Goal: Task Accomplishment & Management: Manage account settings

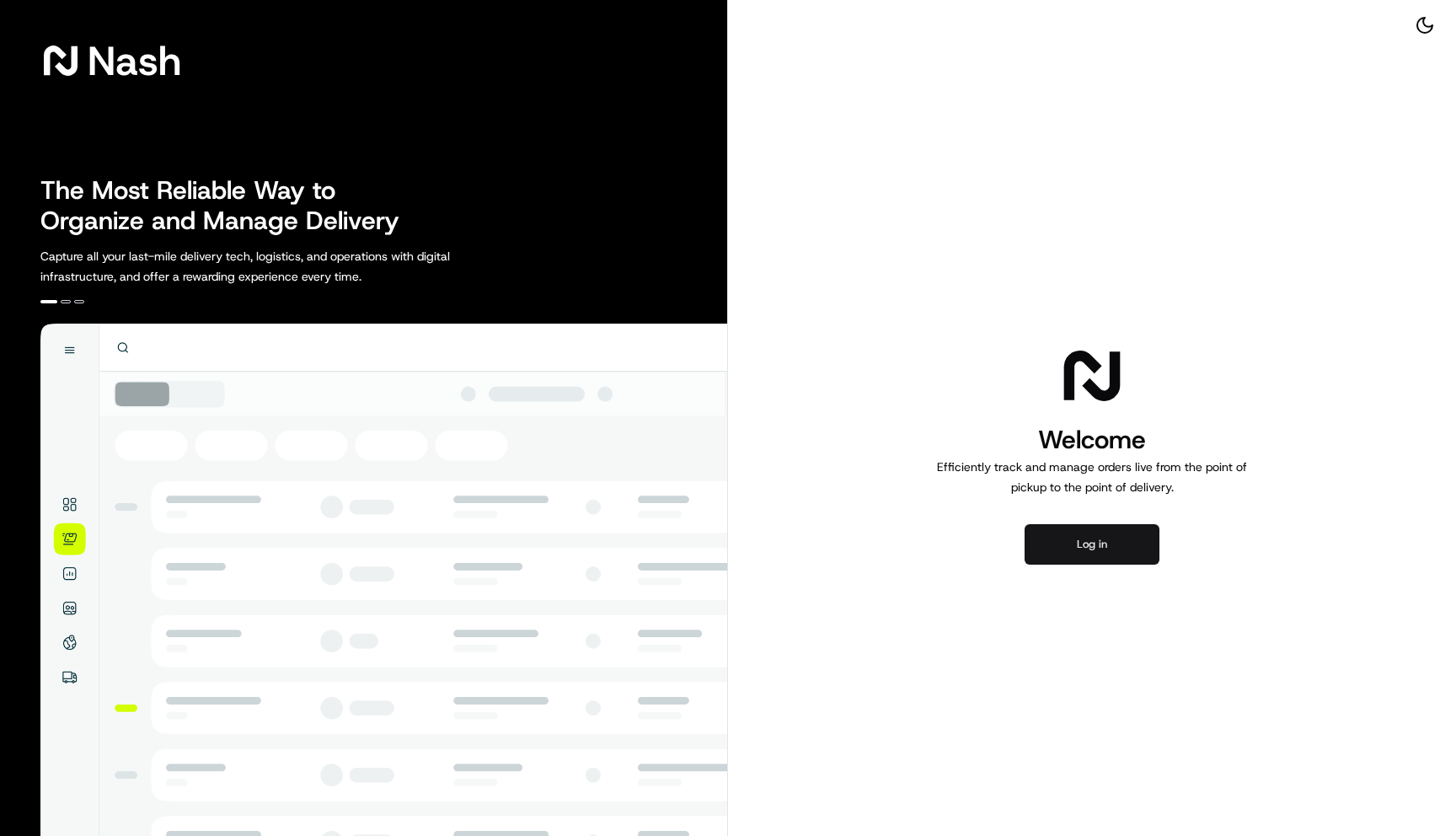
click at [1094, 535] on button "Log in" at bounding box center [1092, 544] width 135 height 40
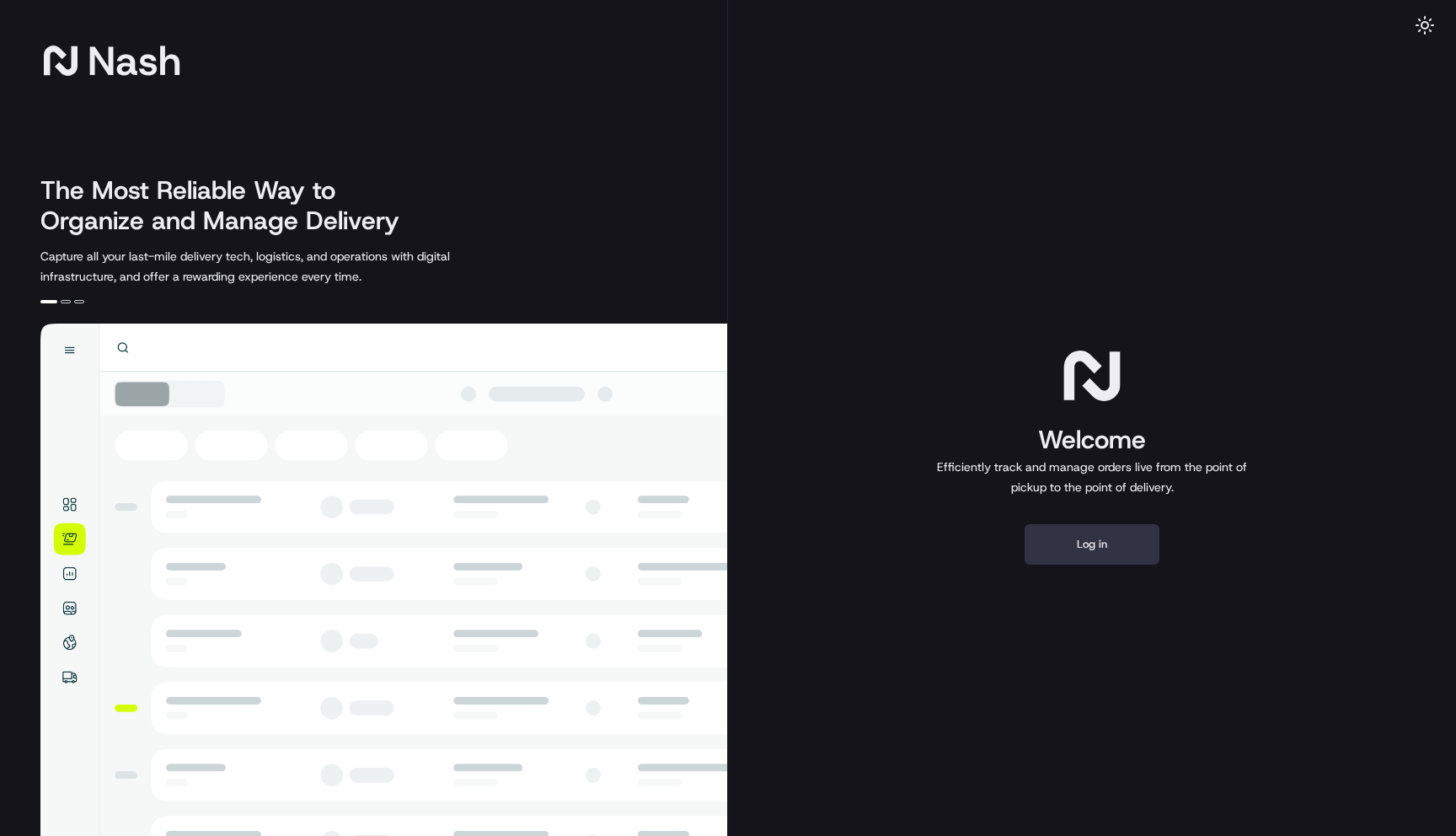
click at [1070, 542] on button "Log in" at bounding box center [1092, 544] width 135 height 40
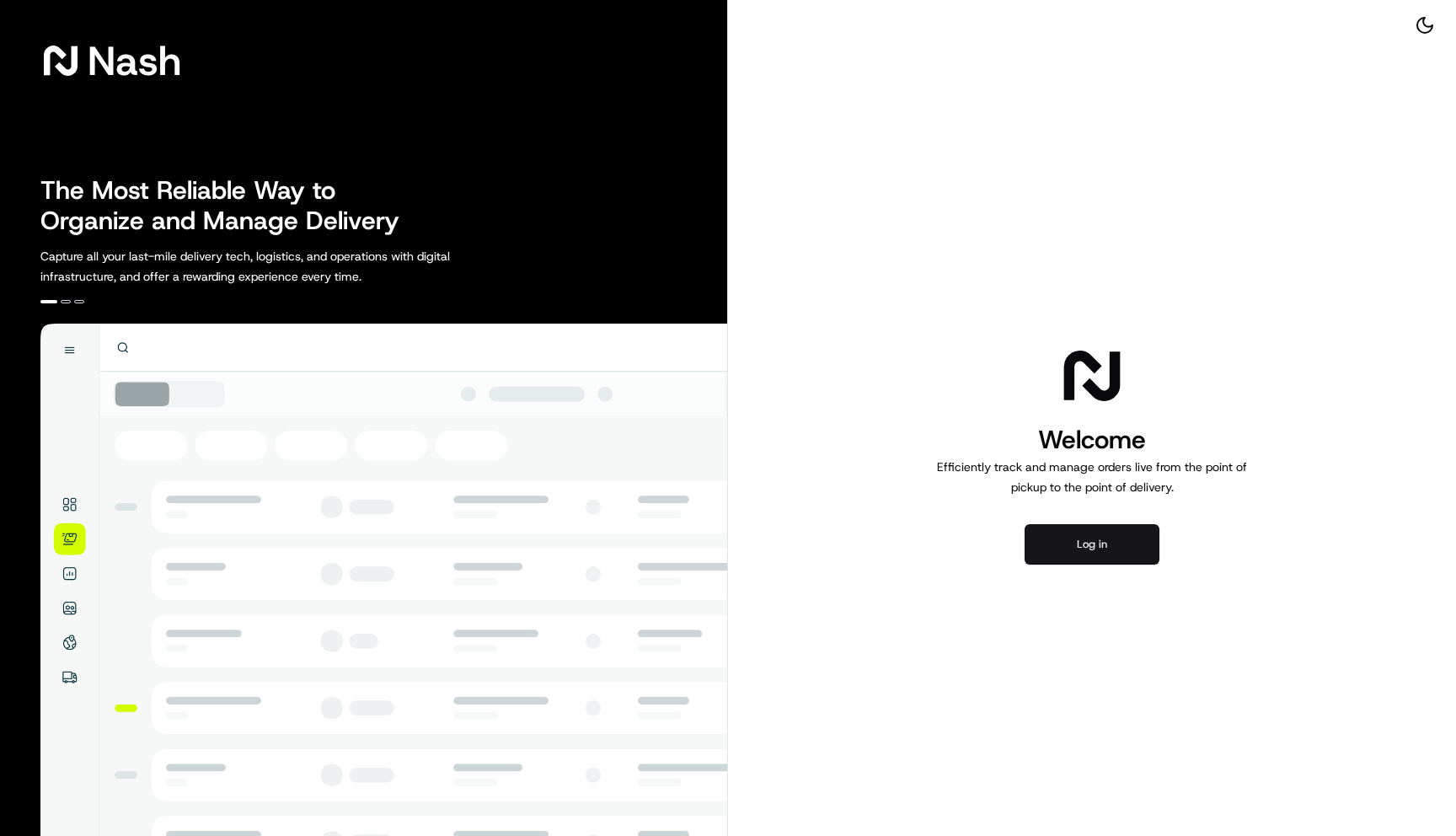
click at [1094, 539] on button "Log in" at bounding box center [1092, 544] width 135 height 40
